Goal: Find specific page/section: Find specific page/section

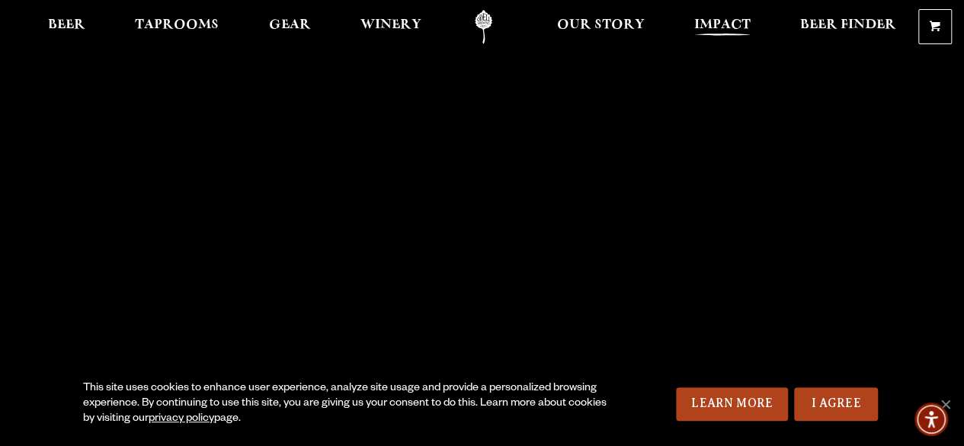
click at [716, 21] on span "Impact" at bounding box center [722, 25] width 56 height 12
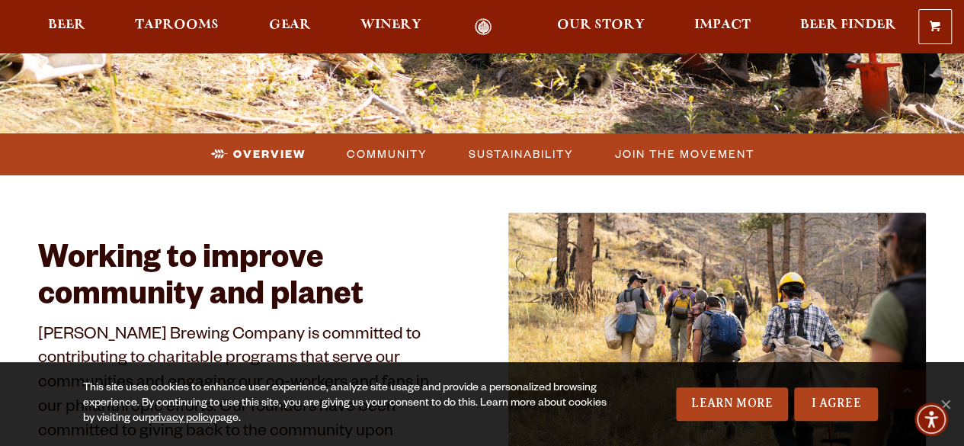
scroll to position [534, 0]
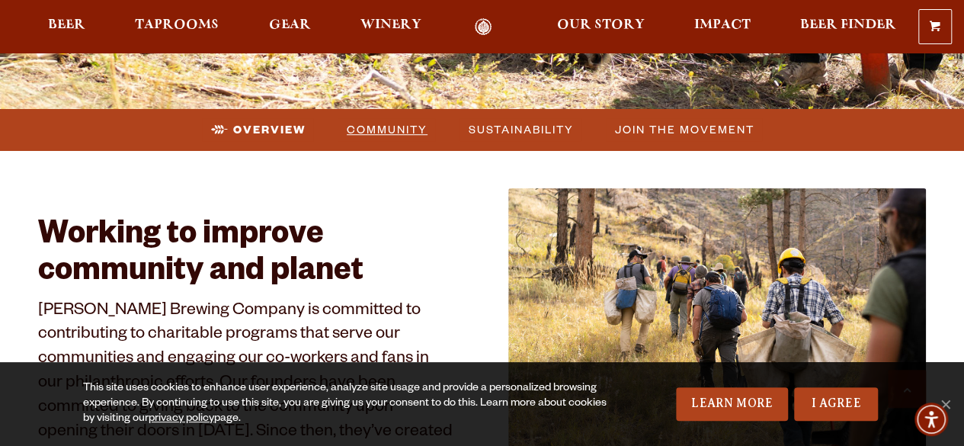
click at [409, 127] on span "Community" at bounding box center [387, 129] width 81 height 22
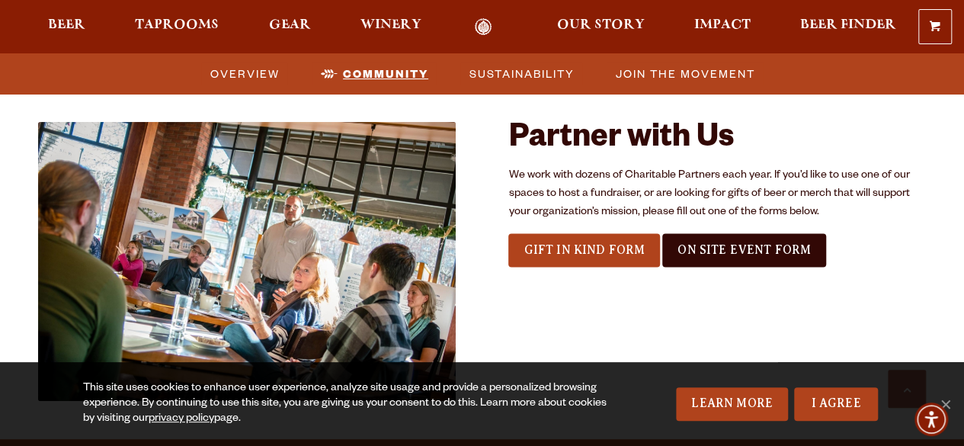
scroll to position [1537, 0]
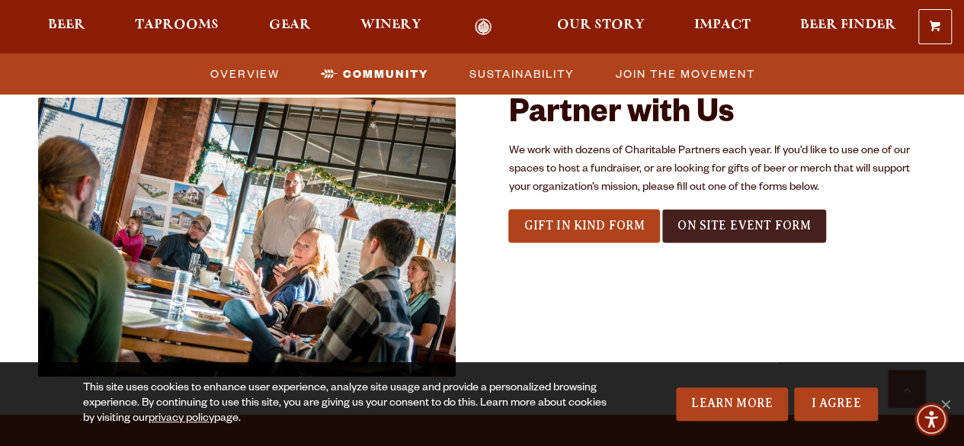
click at [715, 226] on span "On Site Event Form" at bounding box center [744, 226] width 133 height 14
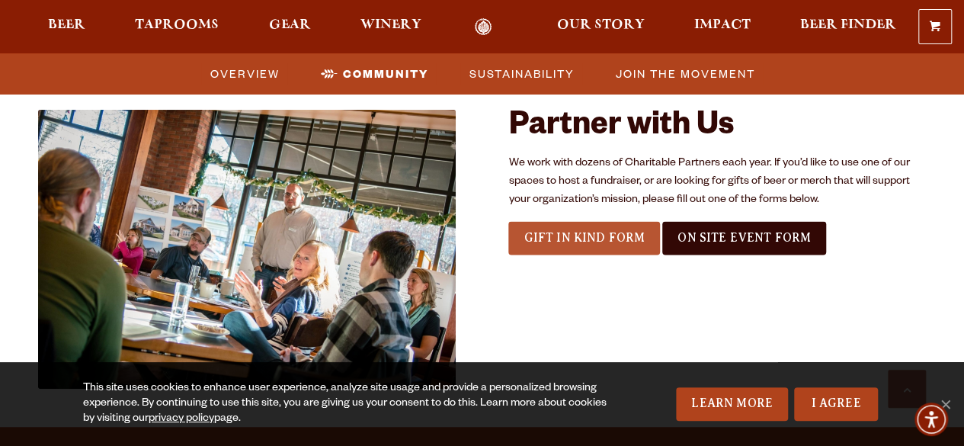
click at [601, 240] on span "Gift In Kind Form" at bounding box center [584, 238] width 121 height 14
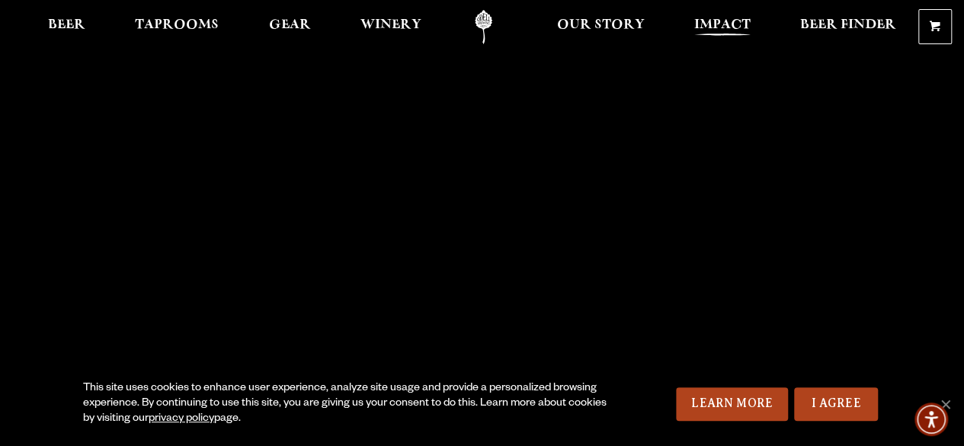
click at [725, 25] on span "Impact" at bounding box center [722, 25] width 56 height 12
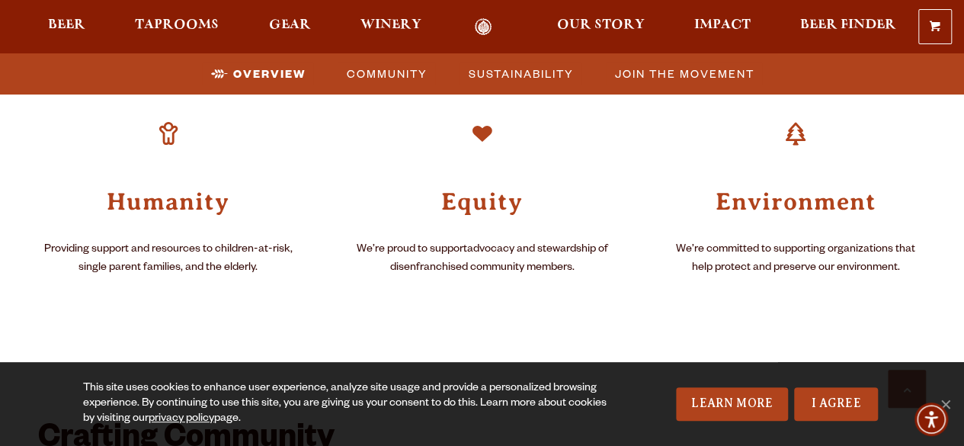
scroll to position [991, 0]
